Goal: Information Seeking & Learning: Learn about a topic

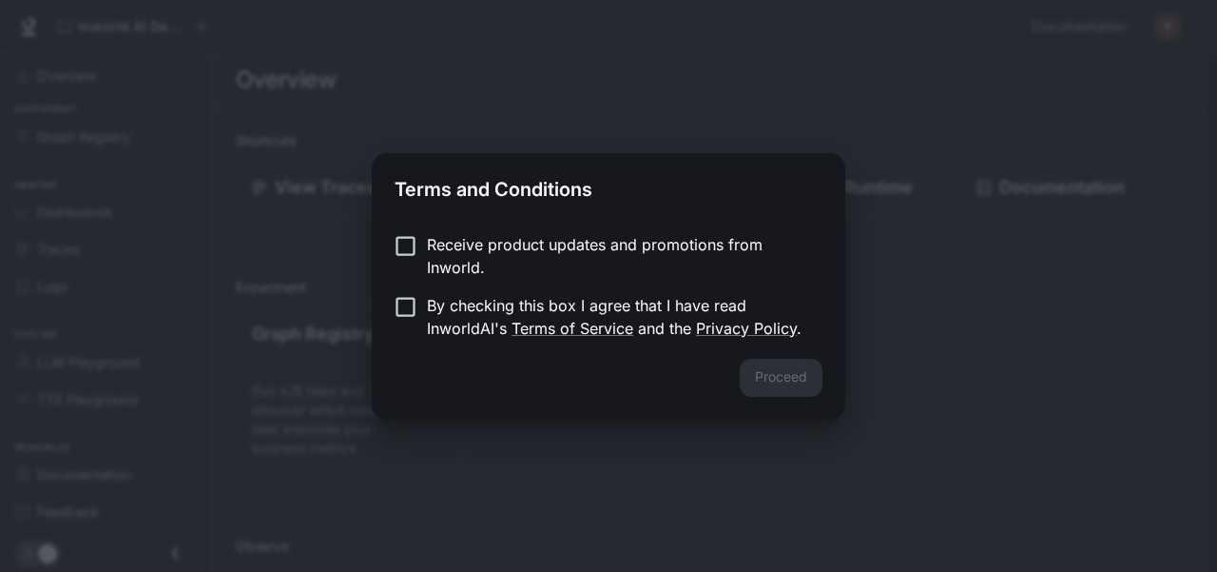
click at [455, 244] on p "Receive product updates and promotions from Inworld." at bounding box center [617, 256] width 380 height 46
click at [445, 250] on p "Receive product updates and promotions from Inworld." at bounding box center [617, 256] width 380 height 46
click at [793, 382] on button "Proceed" at bounding box center [781, 378] width 83 height 38
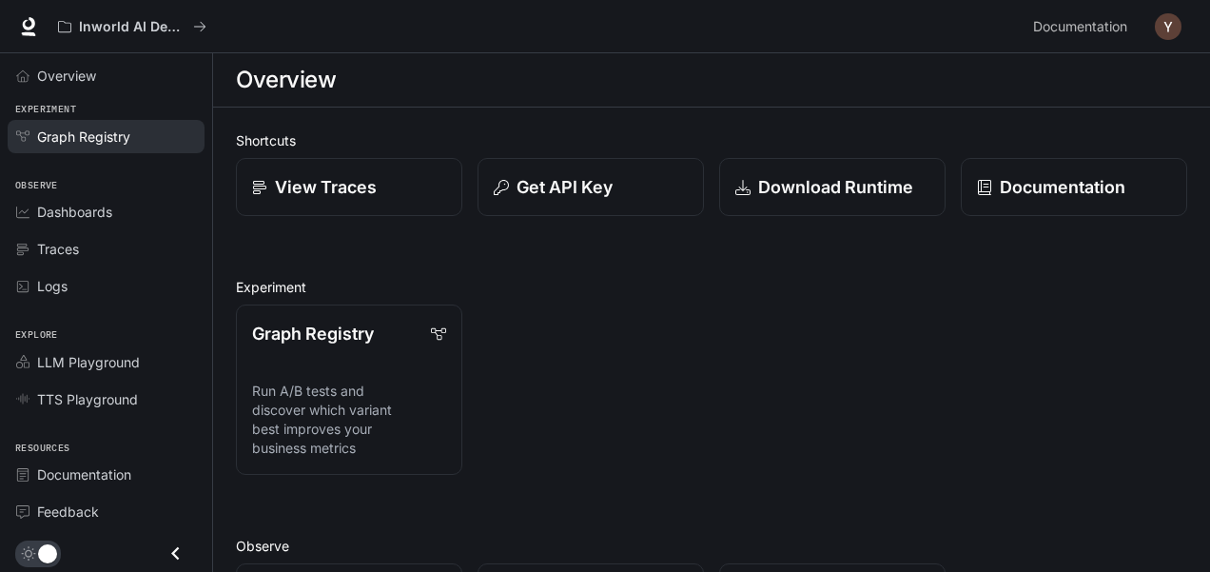
click at [120, 140] on span "Graph Registry" at bounding box center [83, 136] width 93 height 20
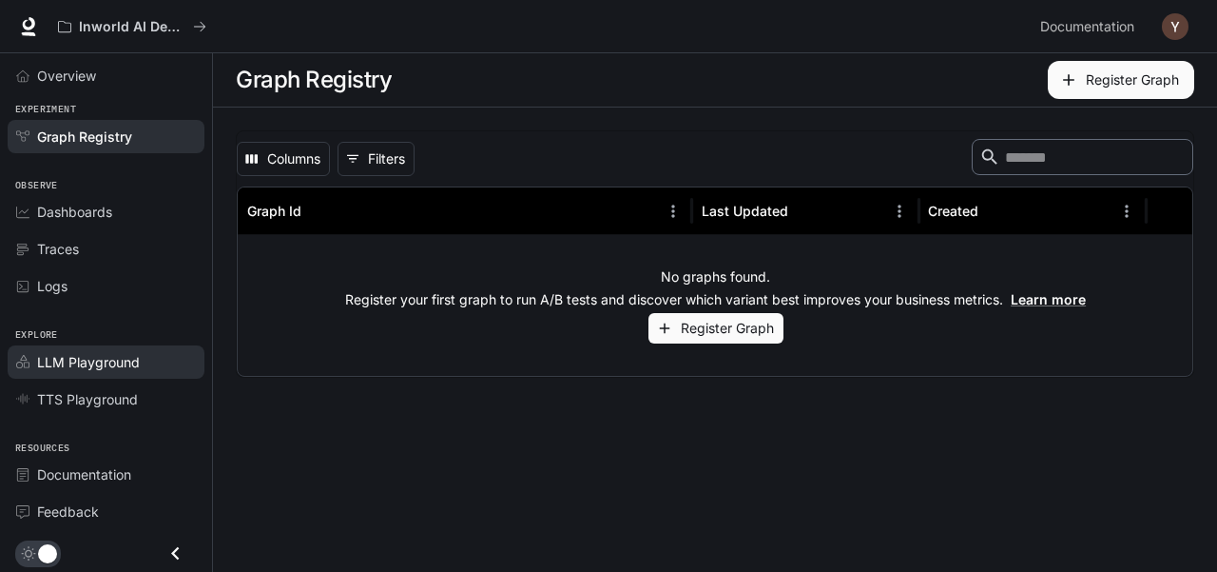
click at [99, 368] on link "LLM Playground" at bounding box center [106, 361] width 197 height 33
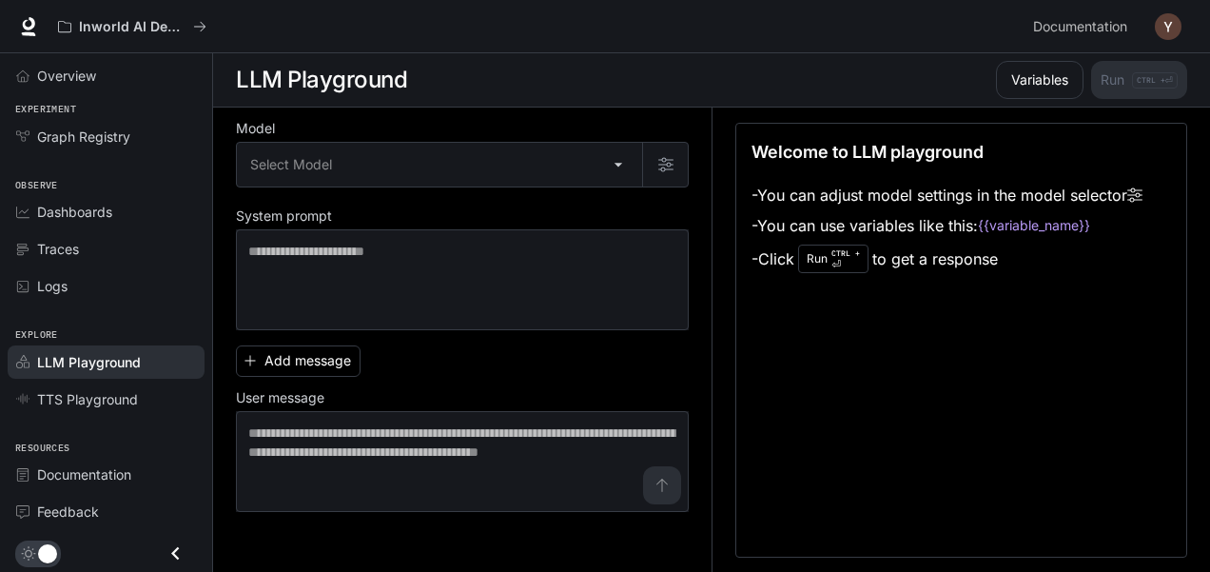
click at [152, 93] on div "Overview" at bounding box center [106, 75] width 212 height 45
click at [146, 78] on div "Overview" at bounding box center [116, 76] width 159 height 20
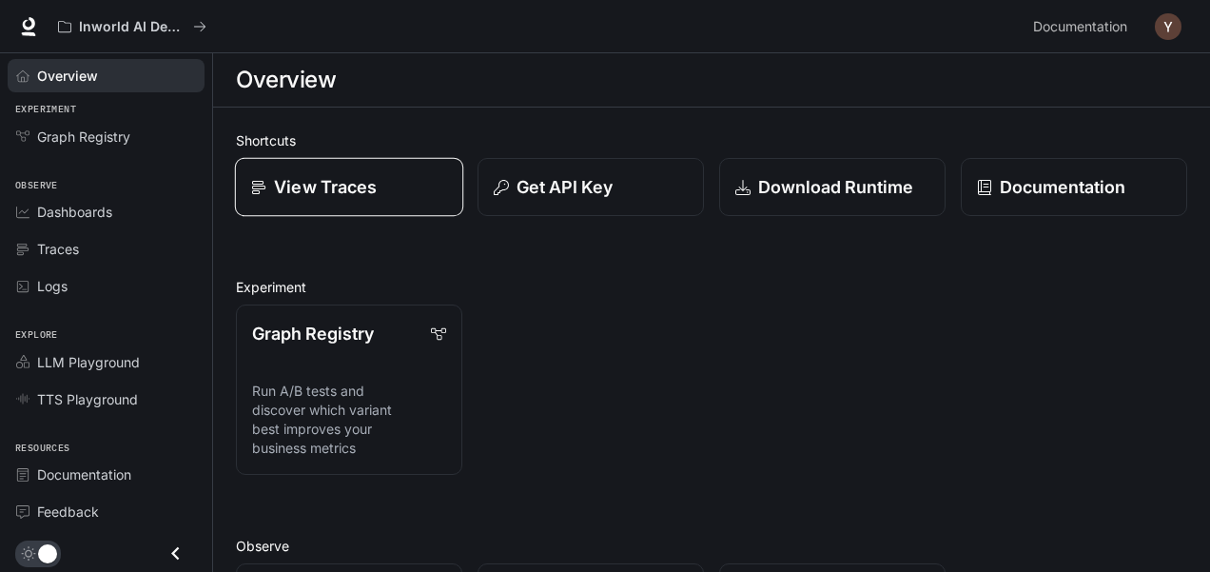
click at [383, 202] on link "View Traces" at bounding box center [349, 187] width 228 height 59
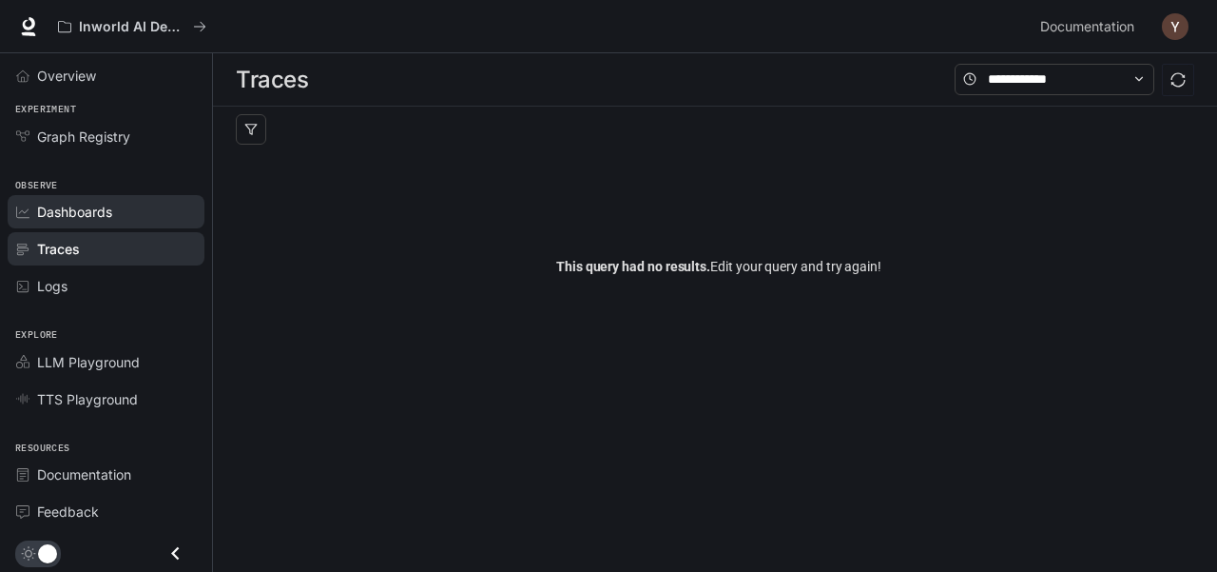
click at [121, 222] on link "Dashboards" at bounding box center [106, 211] width 197 height 33
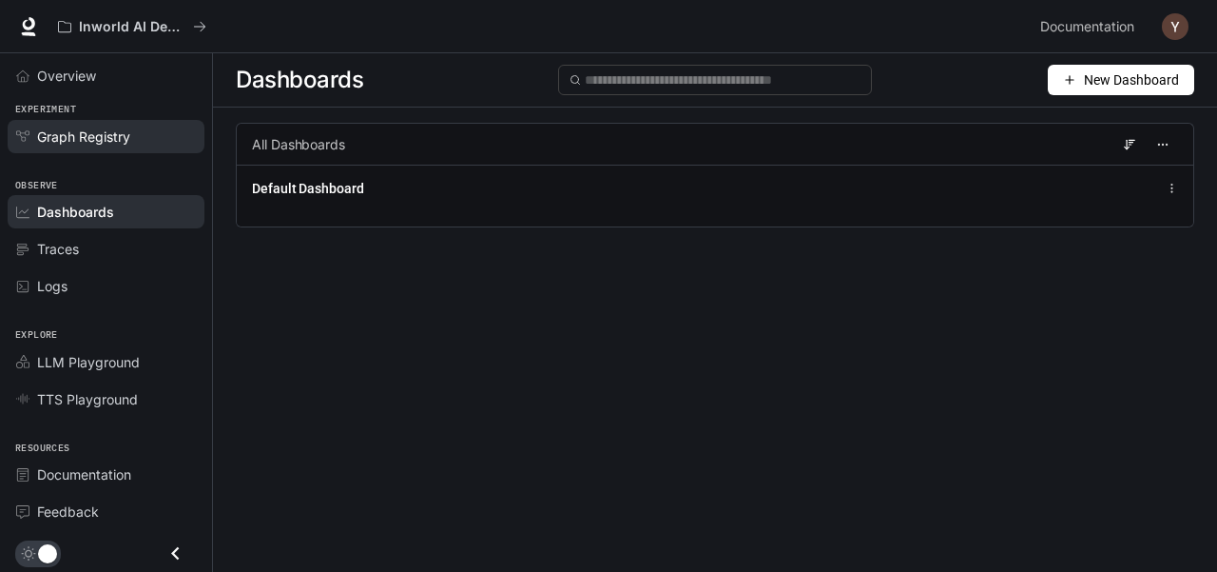
click at [147, 134] on div "Graph Registry" at bounding box center [116, 136] width 159 height 20
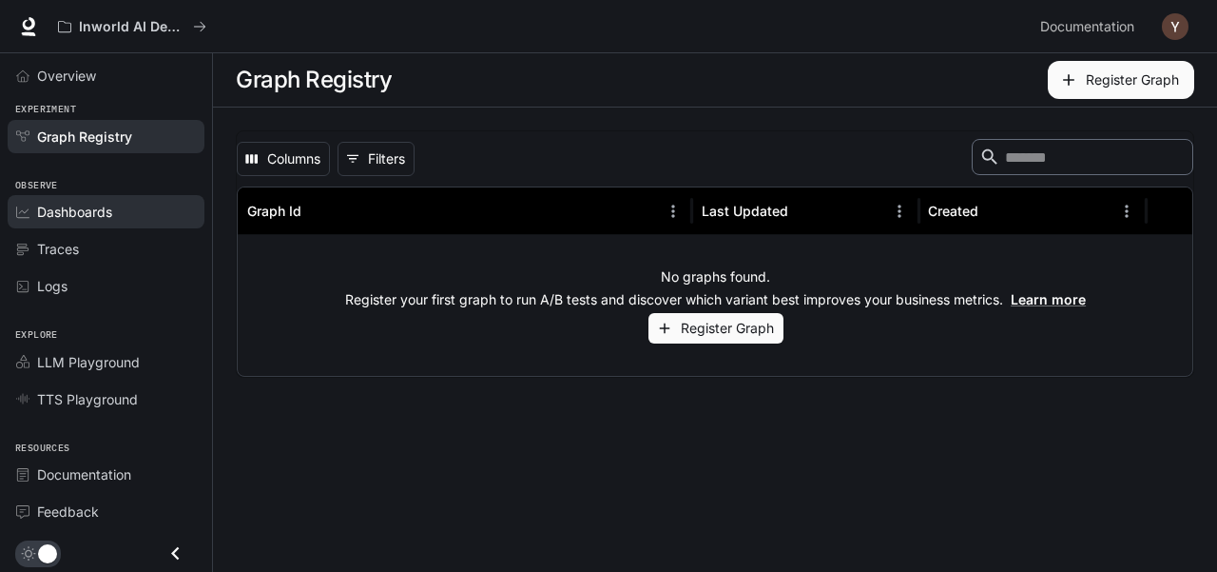
click at [80, 209] on span "Dashboards" at bounding box center [74, 212] width 75 height 20
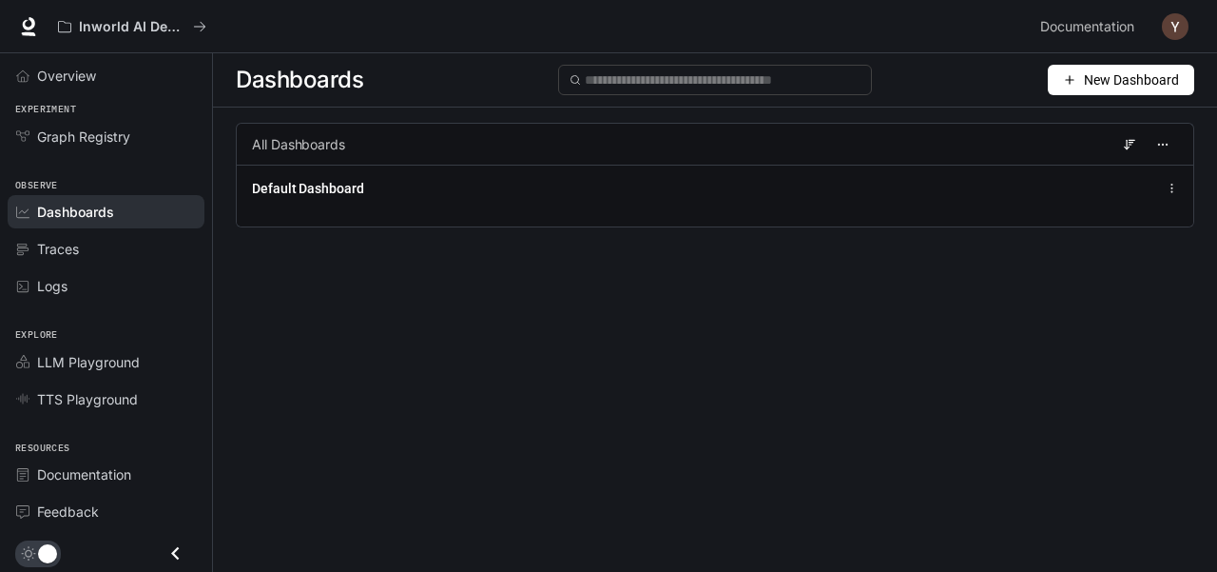
click at [1099, 68] on button "New Dashboard" at bounding box center [1121, 80] width 146 height 30
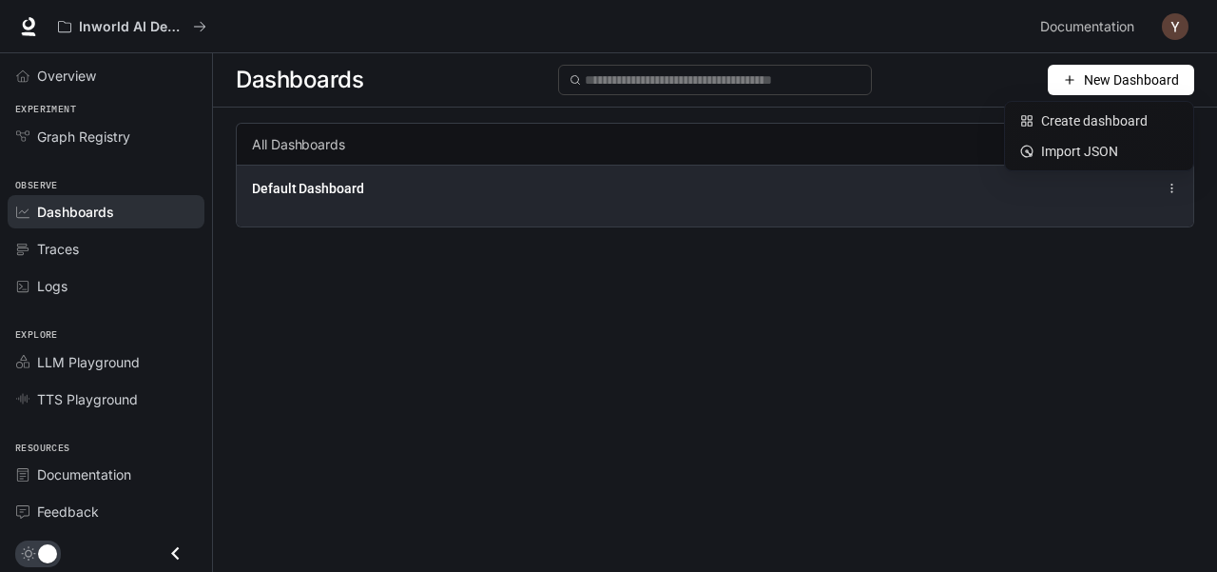
click at [624, 170] on div "Default Dashboard" at bounding box center [715, 196] width 957 height 62
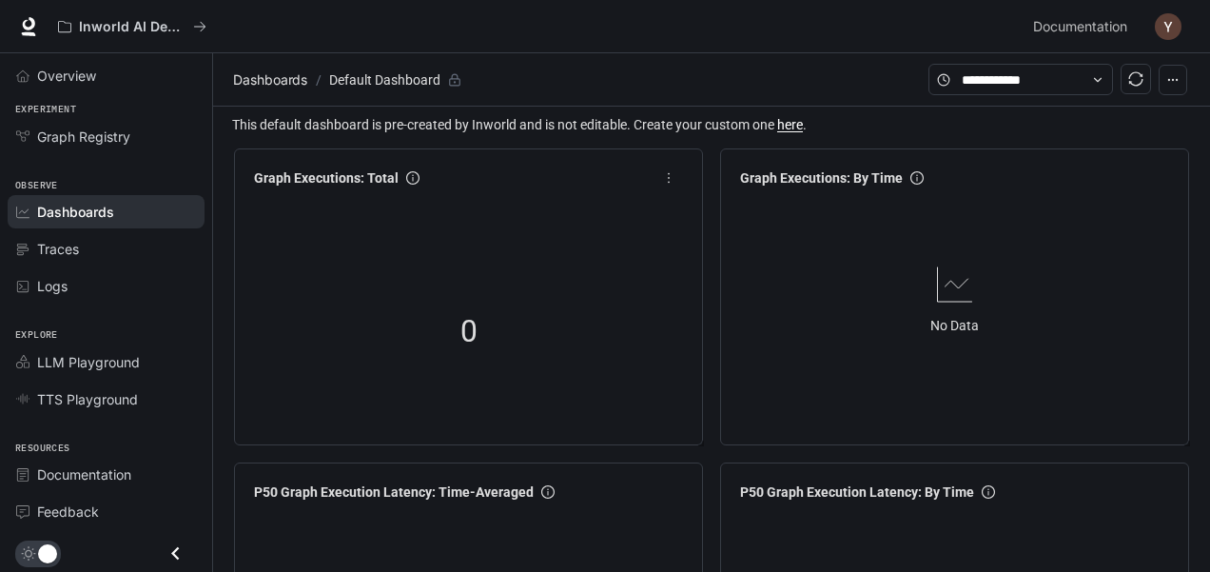
click at [477, 286] on div "0" at bounding box center [469, 332] width 190 height 122
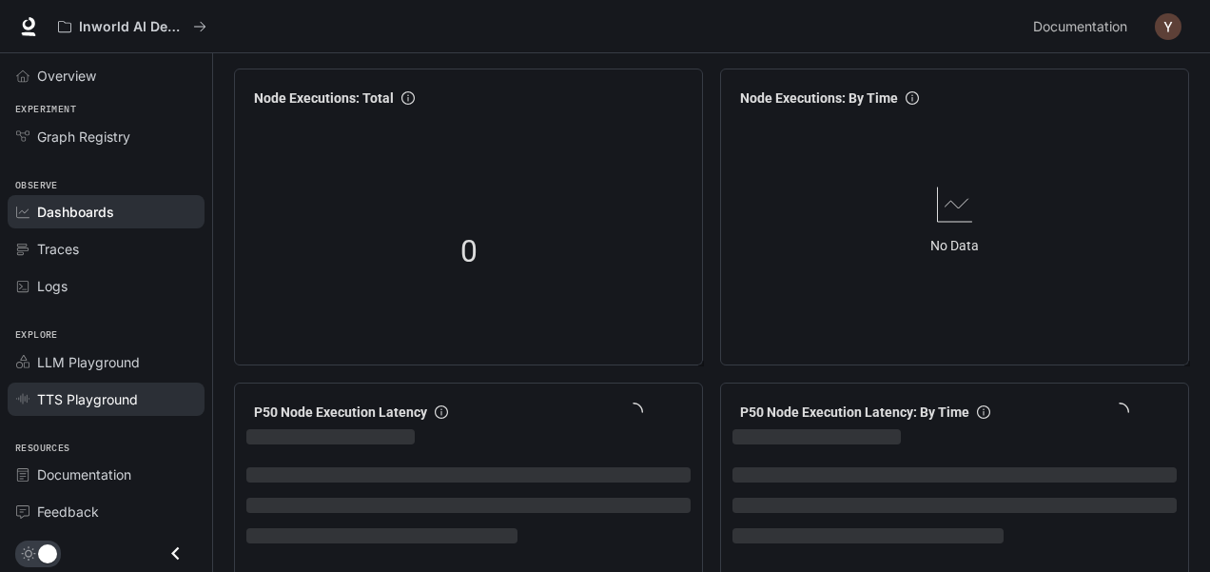
scroll to position [1046, 0]
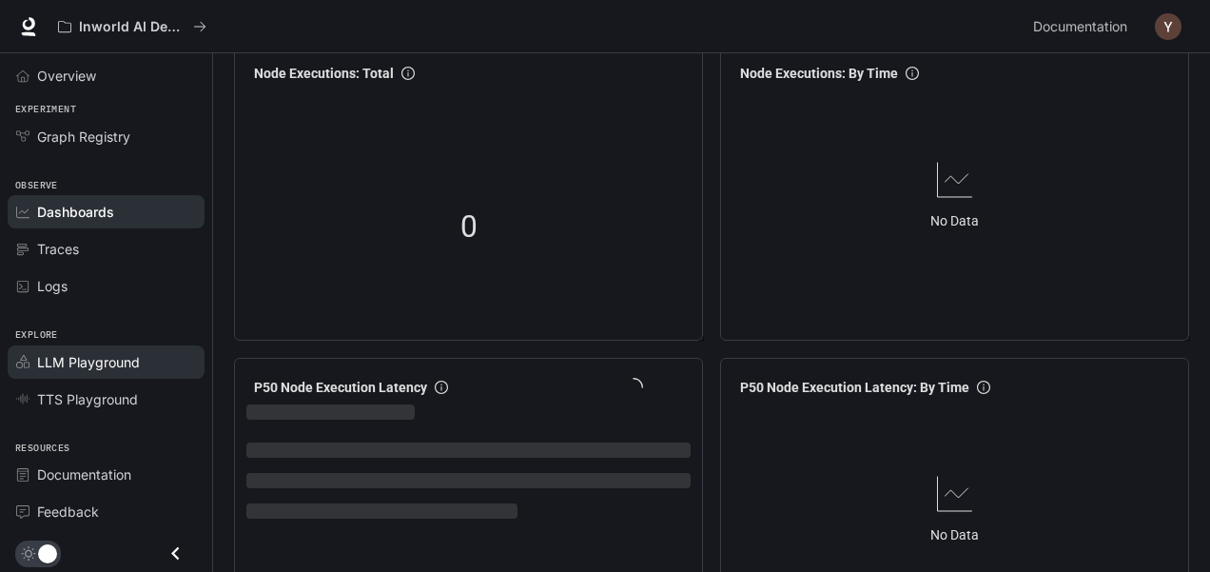
click at [118, 360] on span "LLM Playground" at bounding box center [88, 362] width 103 height 20
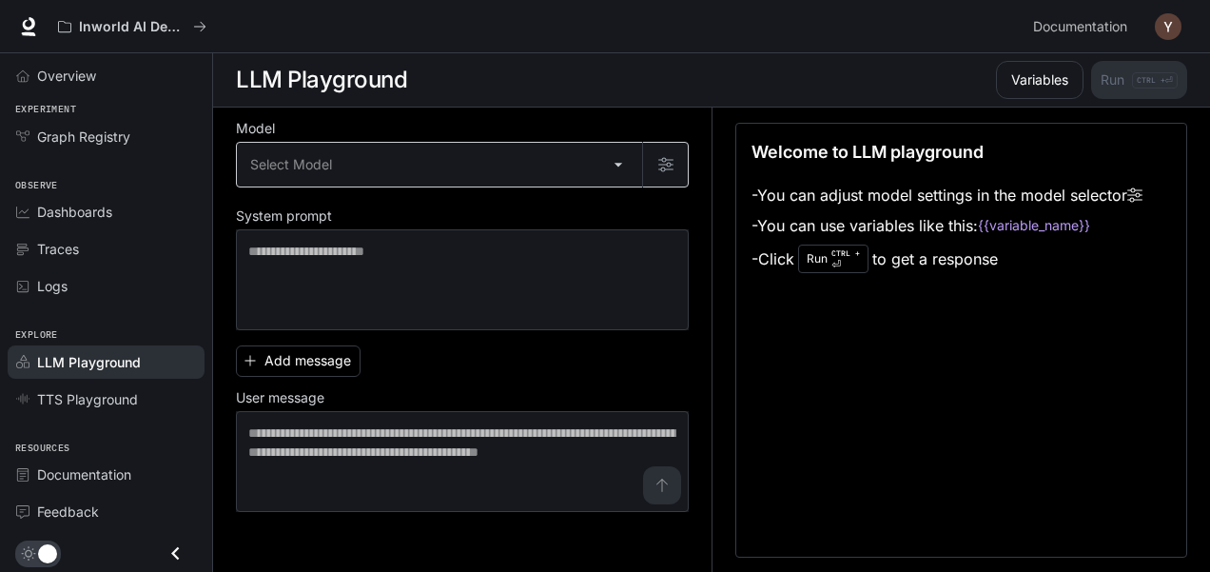
click at [538, 151] on body "Skip to main content Inworld AI Demos Documentation Documentation Portal Overvi…" at bounding box center [605, 286] width 1210 height 573
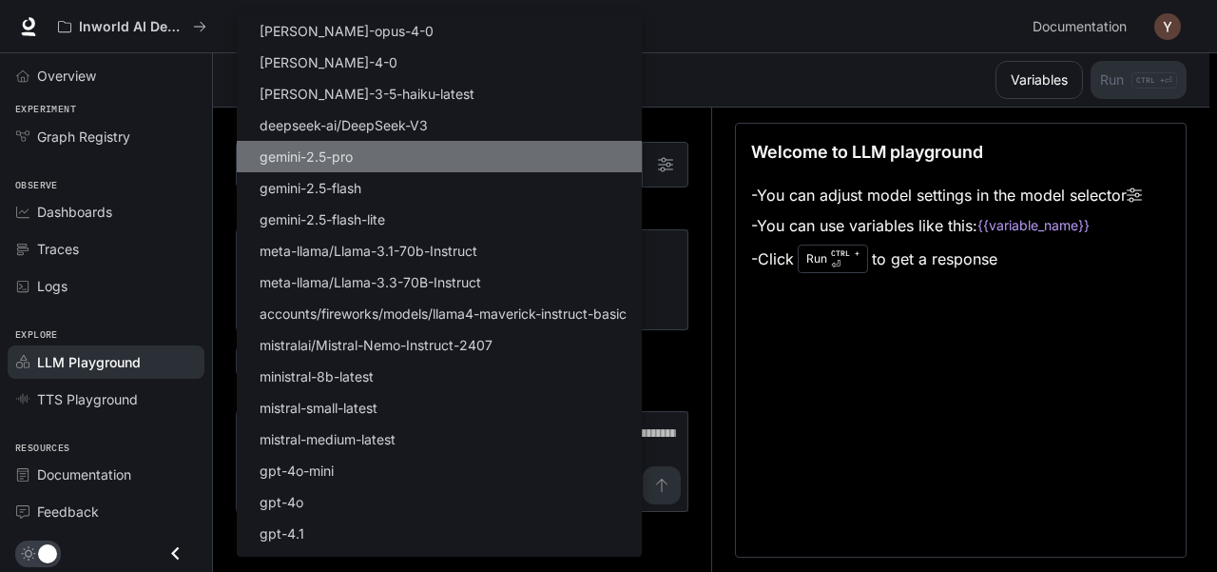
click at [447, 165] on li "gemini-2.5-pro" at bounding box center [439, 156] width 405 height 31
type input "**********"
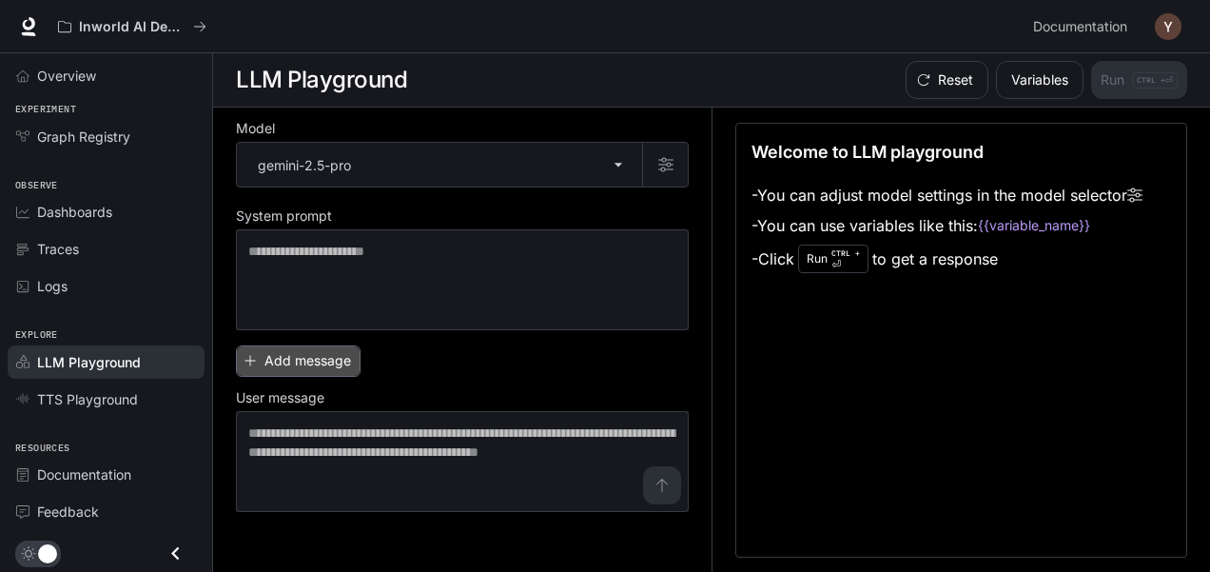
click at [321, 359] on button "Add message" at bounding box center [298, 360] width 125 height 31
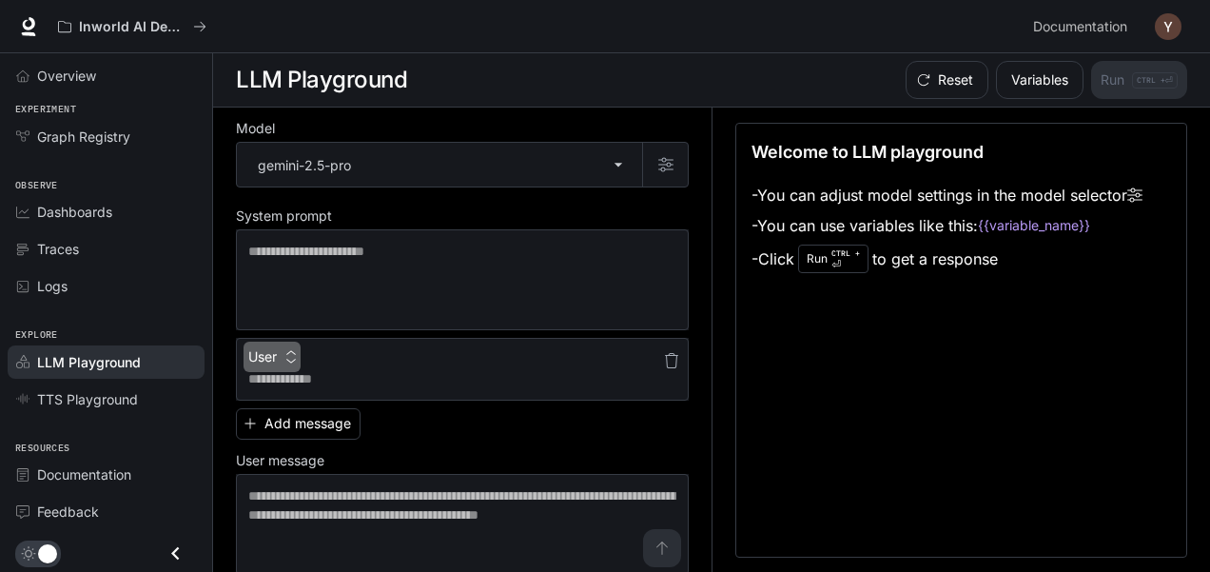
click at [296, 357] on icon "button" at bounding box center [291, 356] width 10 height 12
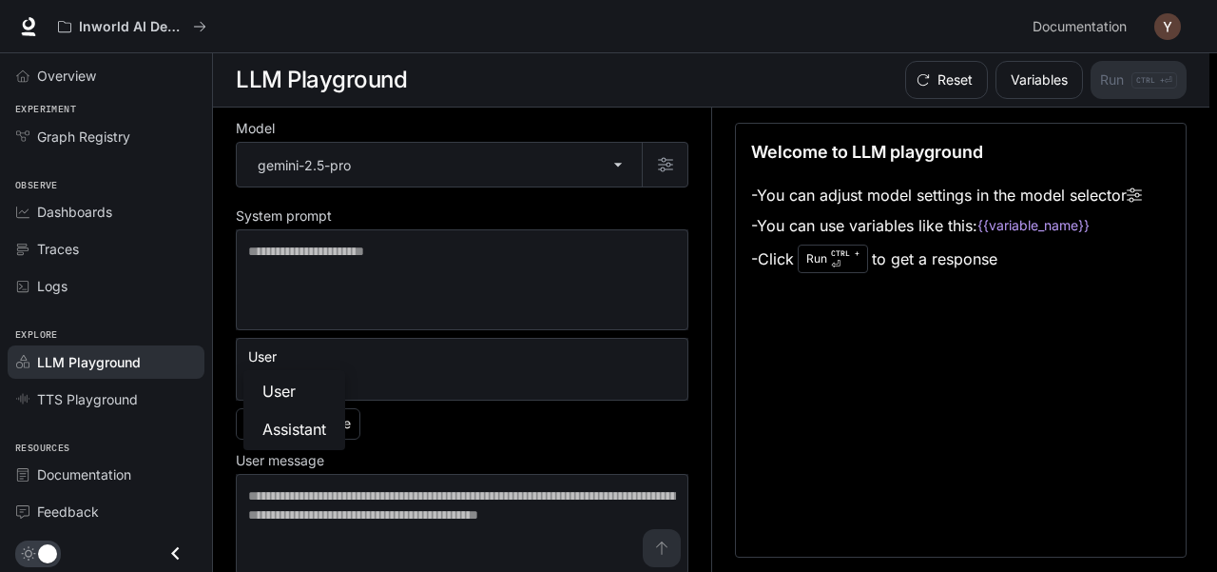
click at [409, 349] on div at bounding box center [608, 286] width 1217 height 572
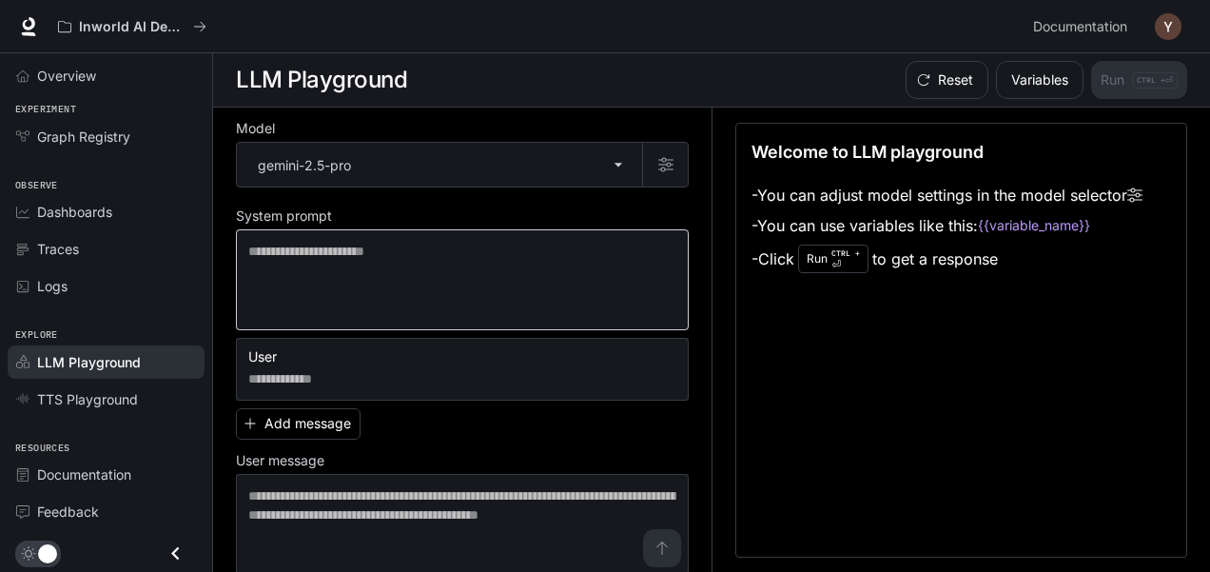
scroll to position [13, 0]
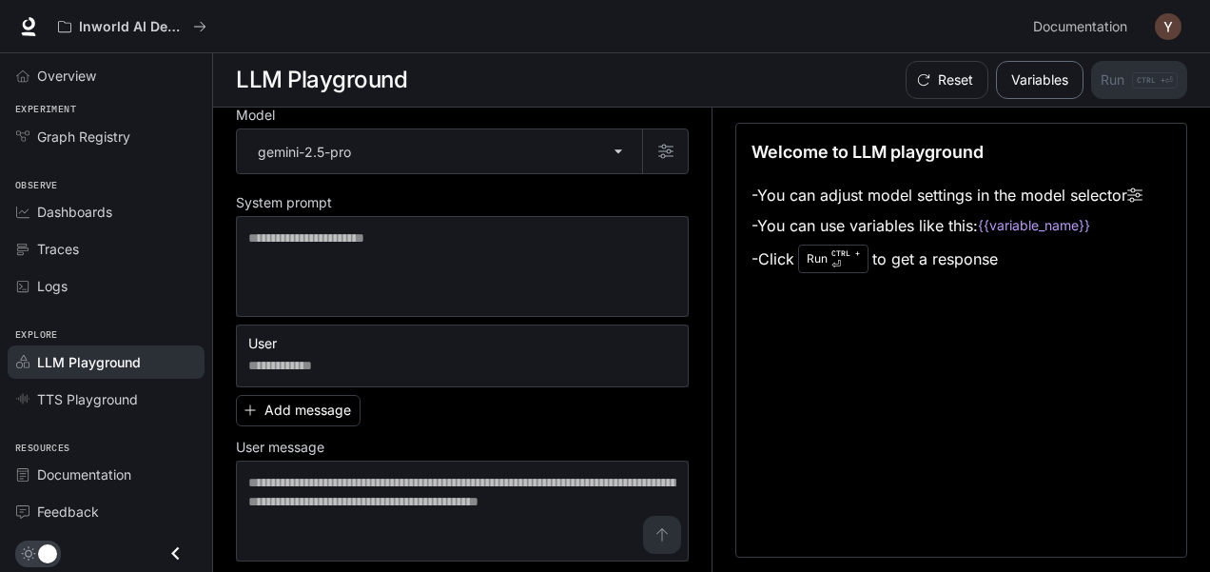
click at [1056, 85] on button "Variables" at bounding box center [1039, 80] width 87 height 38
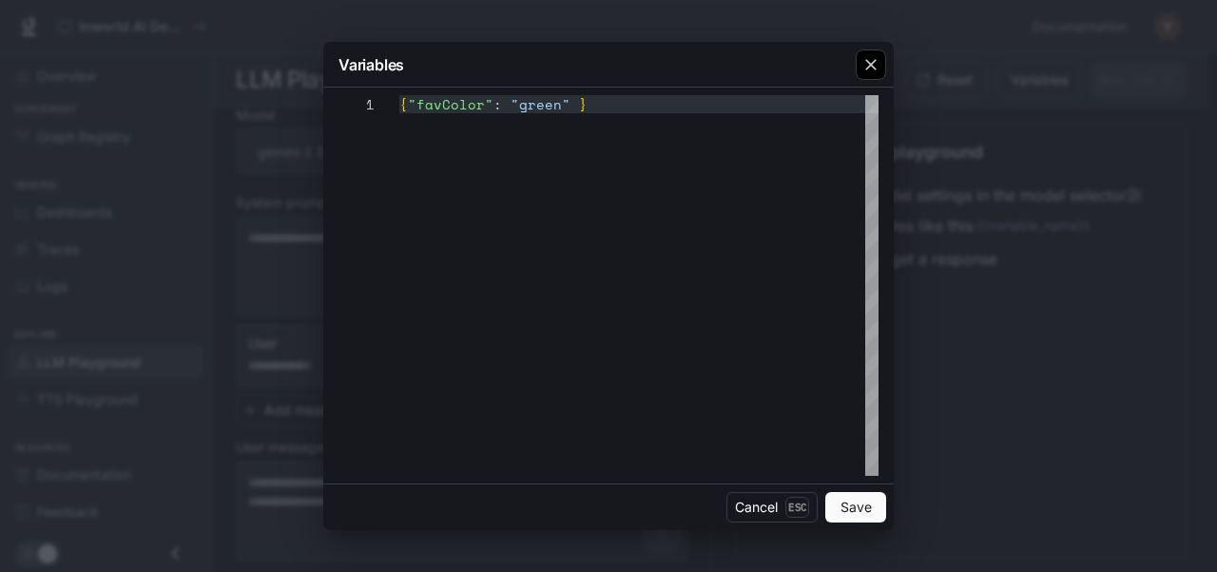
click at [872, 66] on icon "button" at bounding box center [870, 64] width 11 height 11
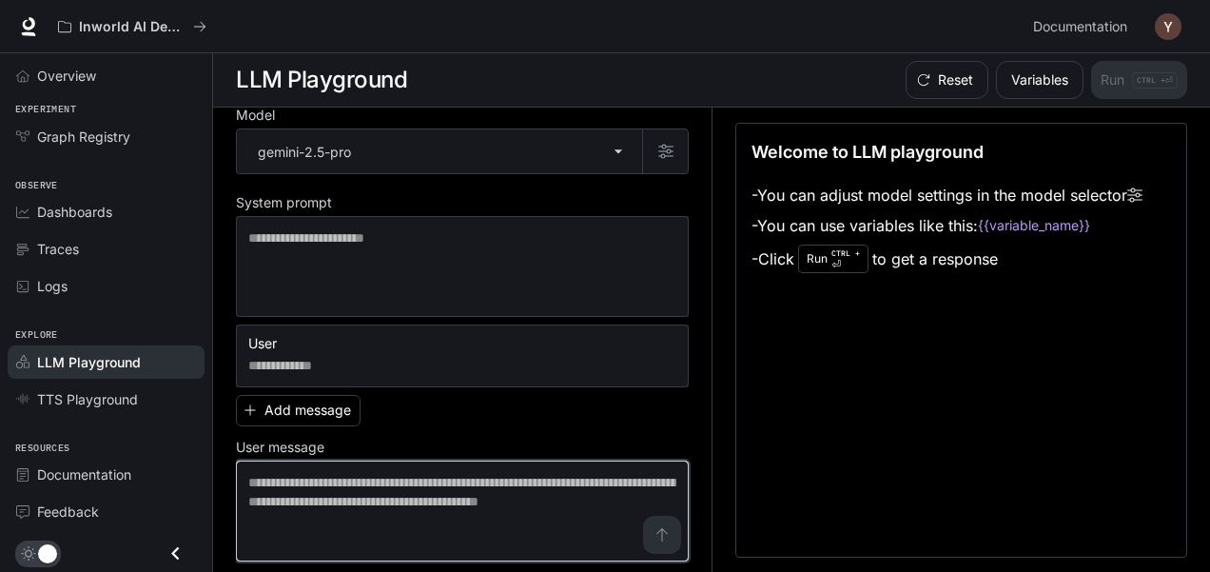
click at [343, 517] on textarea at bounding box center [462, 511] width 428 height 76
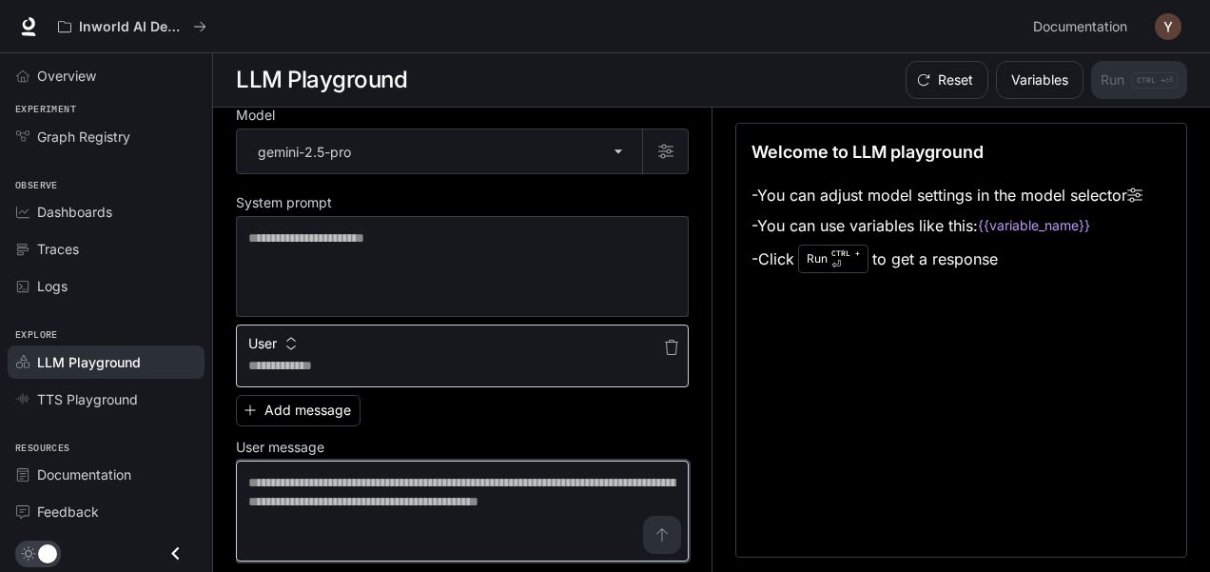
scroll to position [0, 0]
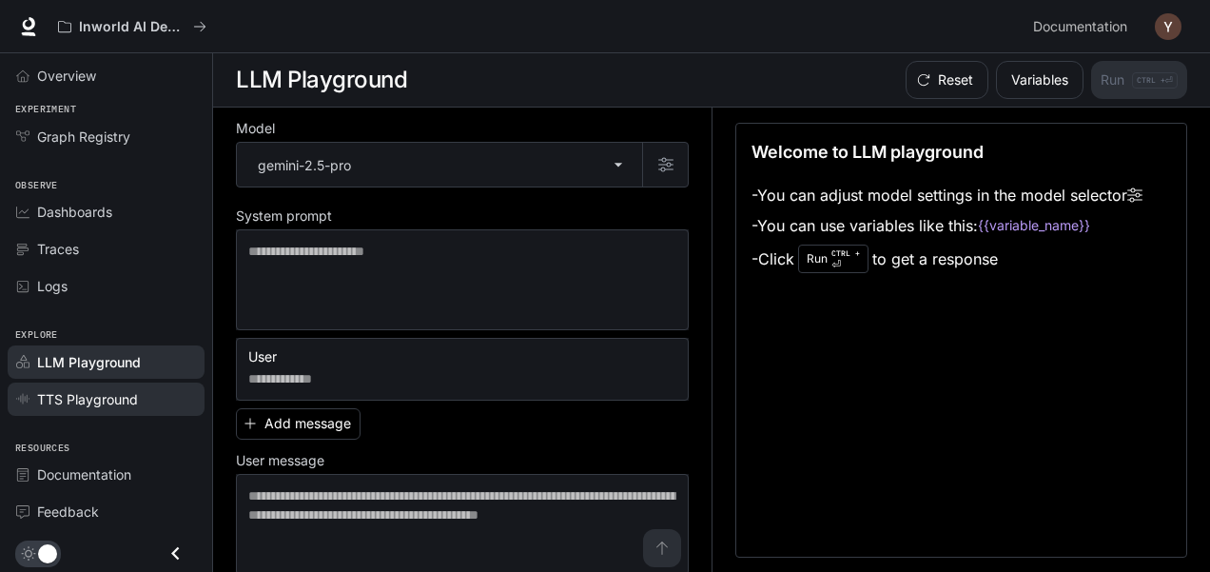
click at [140, 405] on link "TTS Playground" at bounding box center [106, 398] width 197 height 33
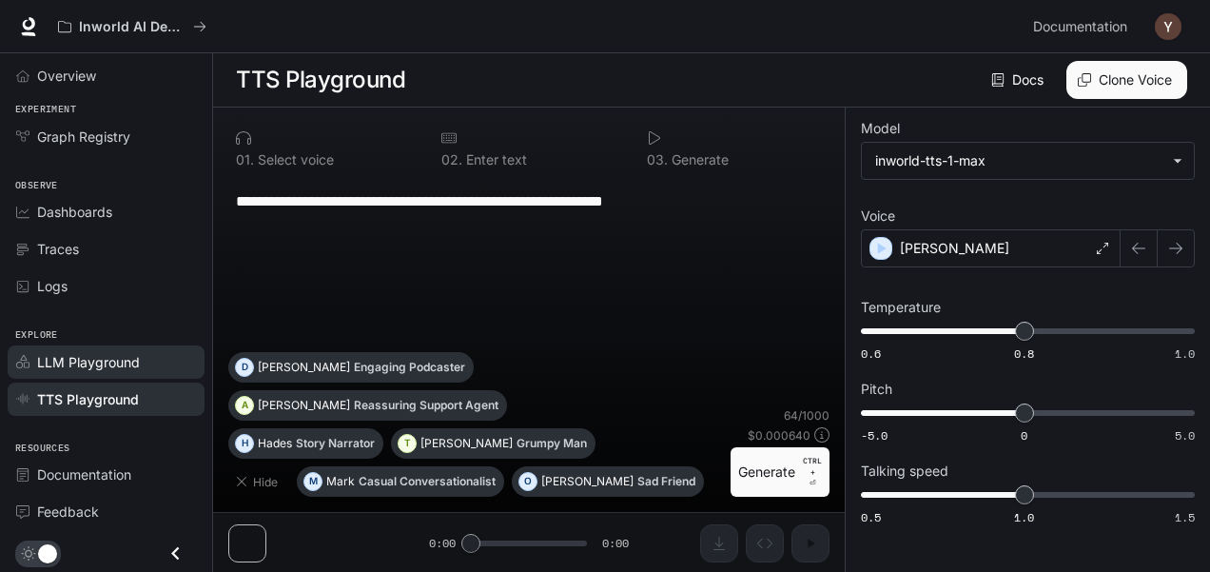
click at [48, 353] on span "LLM Playground" at bounding box center [88, 362] width 103 height 20
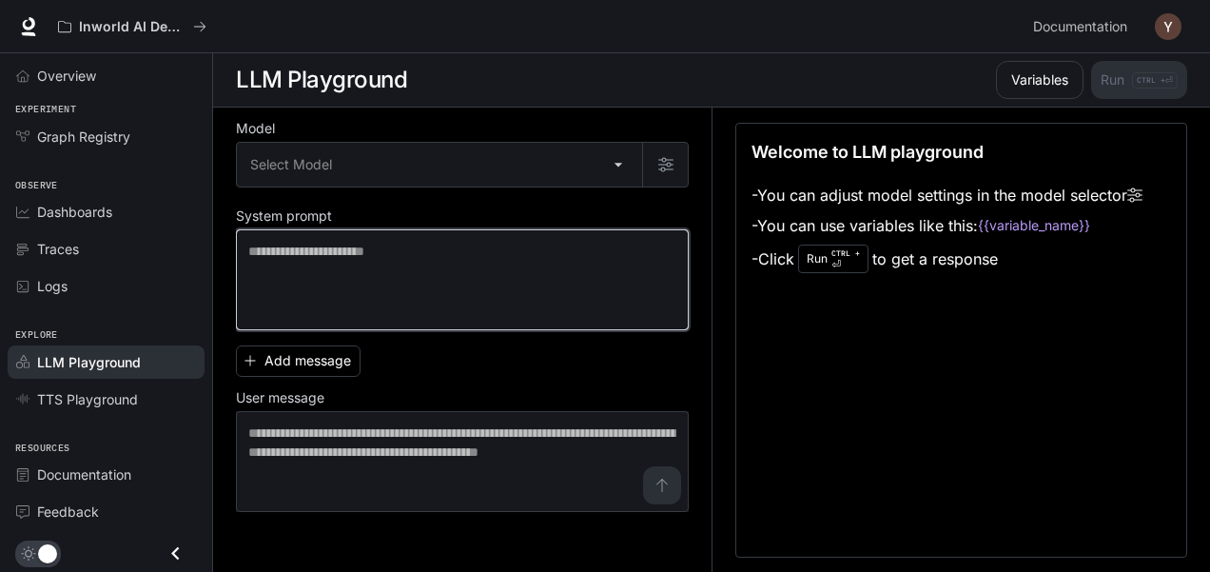
click at [415, 267] on textarea at bounding box center [462, 280] width 428 height 76
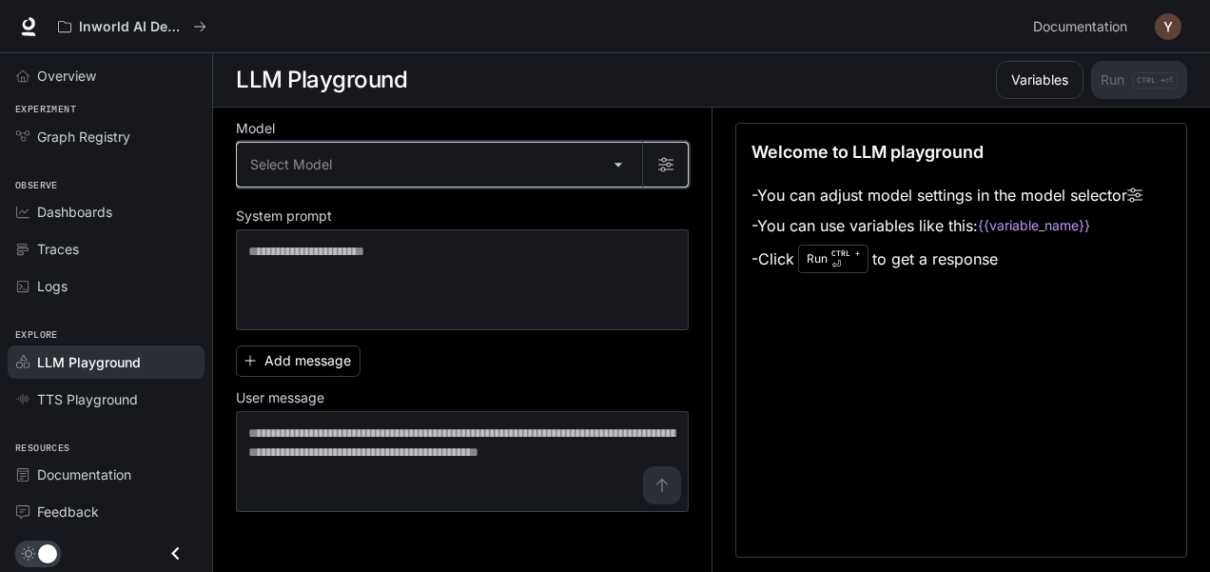
click at [683, 158] on button "button" at bounding box center [665, 165] width 46 height 46
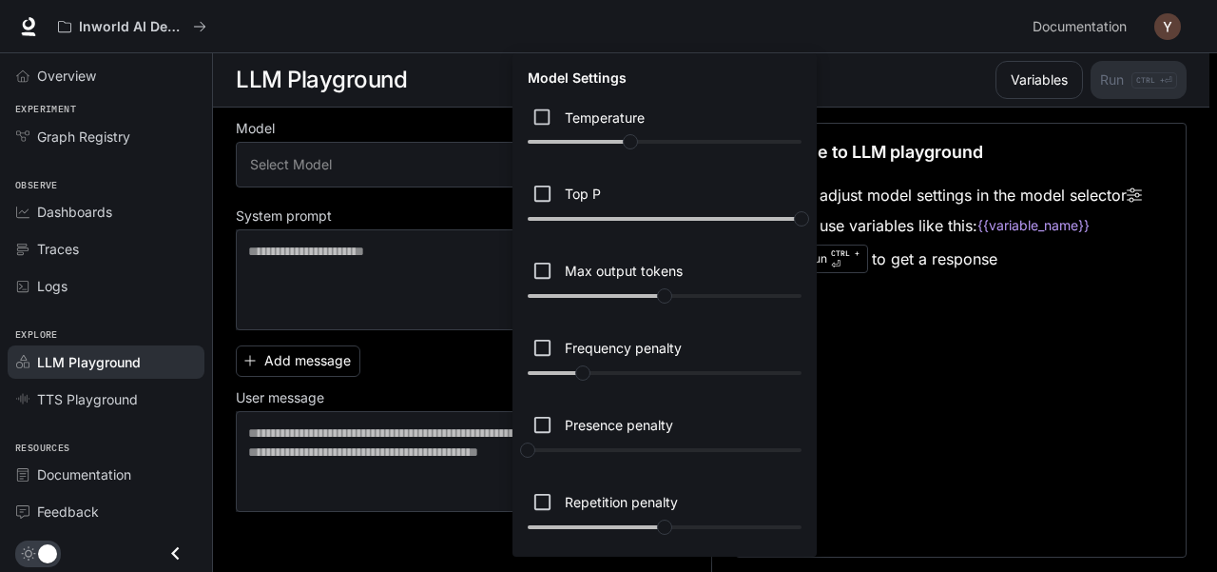
click at [485, 250] on div at bounding box center [608, 286] width 1217 height 572
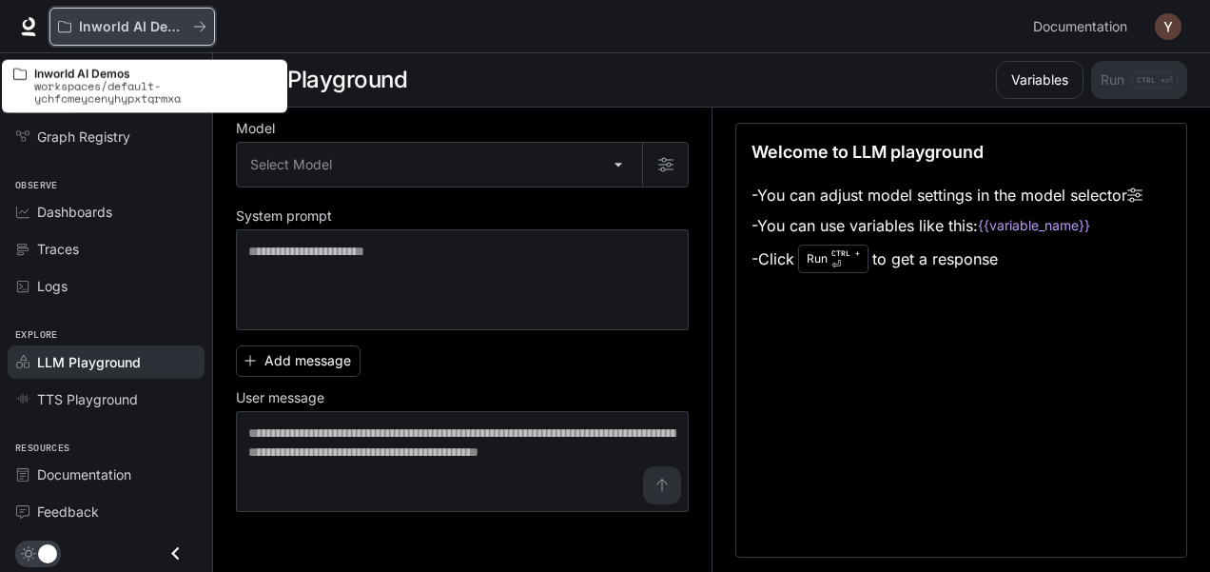
click at [100, 27] on p "Inworld AI Demos" at bounding box center [132, 27] width 107 height 16
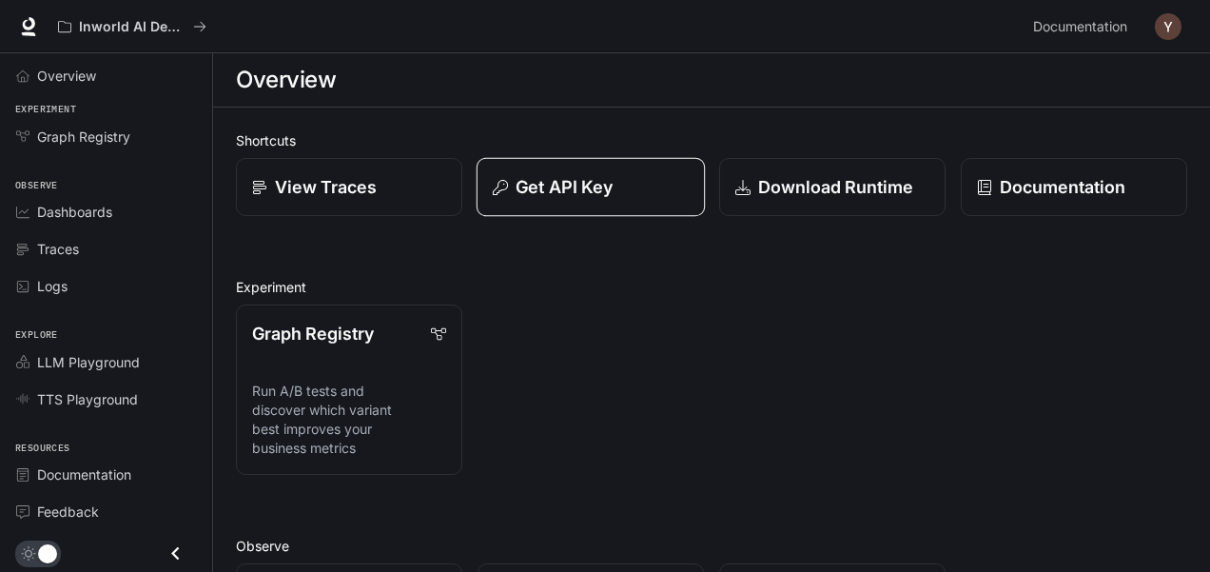
click at [539, 182] on p "Get API Key" at bounding box center [563, 187] width 97 height 26
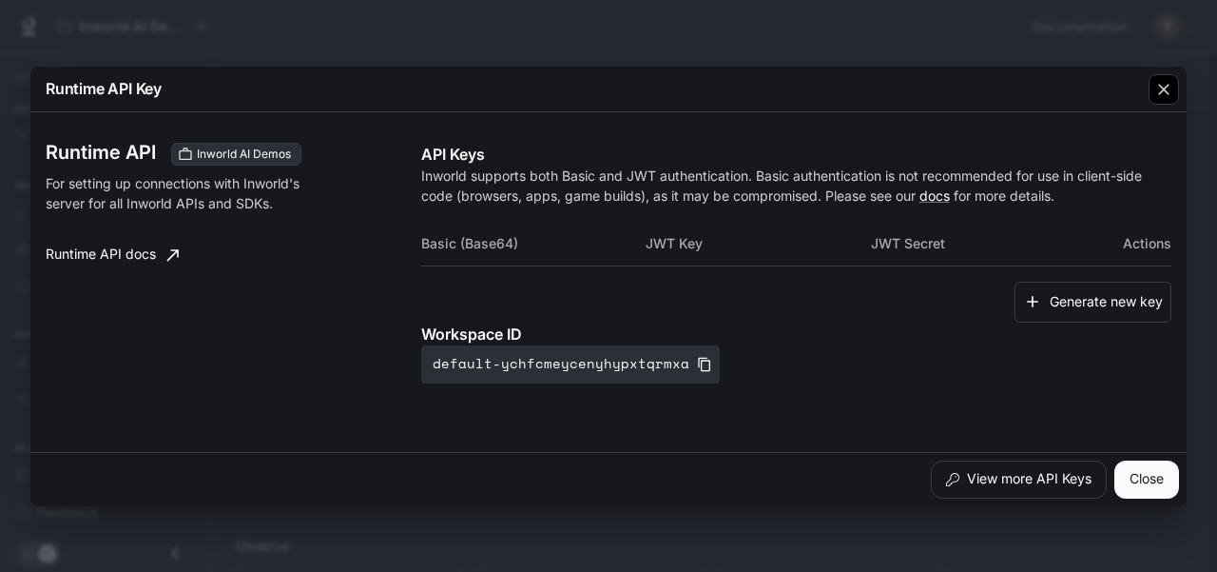
click at [1168, 99] on div "button" at bounding box center [1164, 89] width 30 height 30
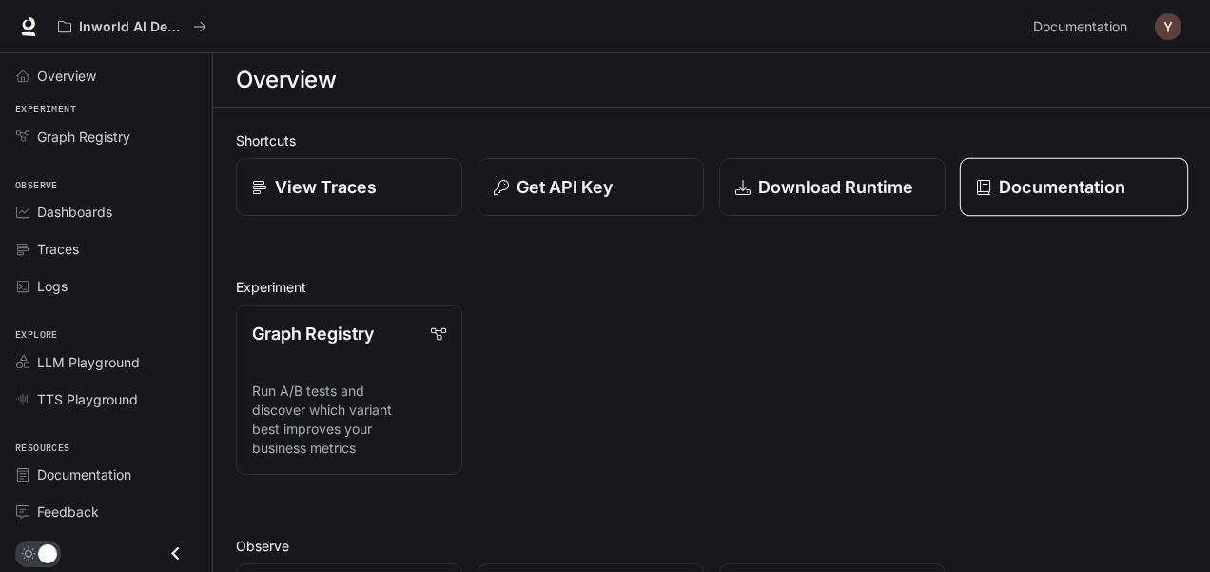
click at [1021, 197] on p "Documentation" at bounding box center [1062, 187] width 126 height 26
